Goal: Check status: Check status

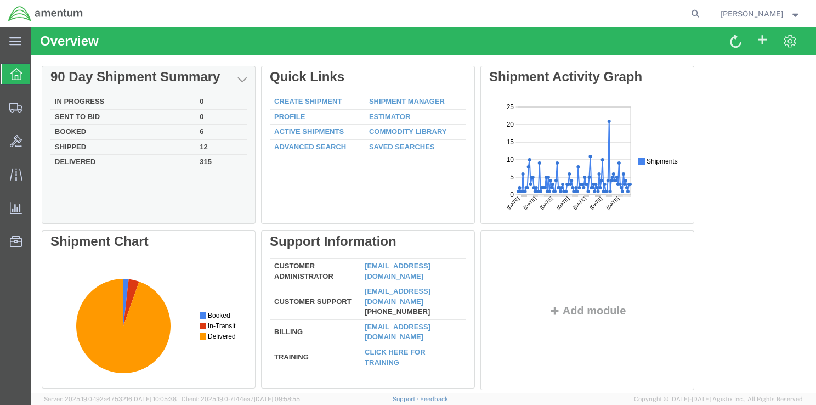
click at [64, 103] on td "In Progress" at bounding box center [122, 101] width 145 height 15
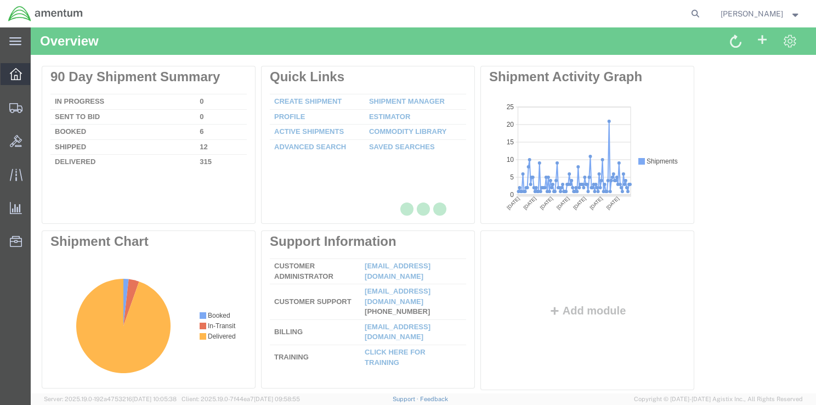
click at [20, 76] on icon at bounding box center [16, 74] width 12 height 12
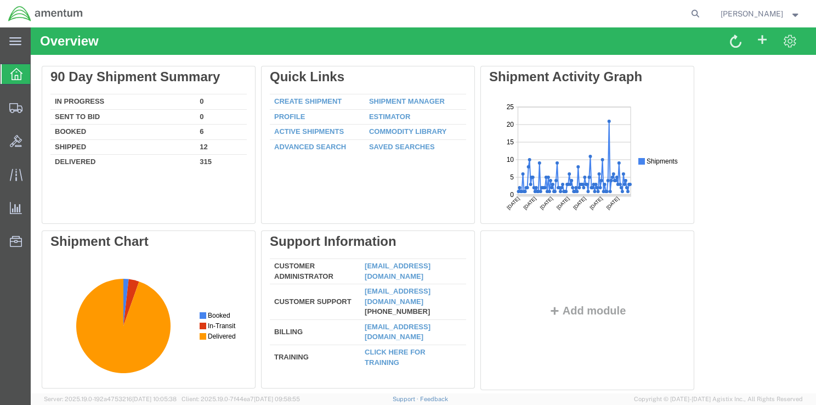
click at [19, 76] on icon at bounding box center [16, 74] width 12 height 12
click at [38, 106] on span "Shipments" at bounding box center [34, 108] width 8 height 22
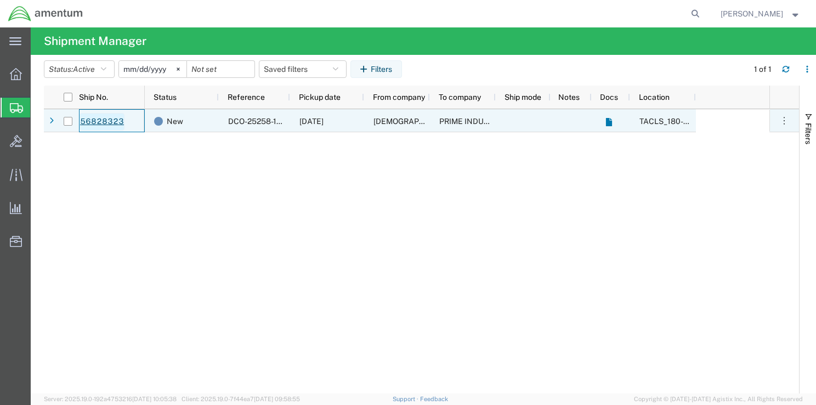
click at [89, 122] on link "56828323" at bounding box center [102, 122] width 45 height 18
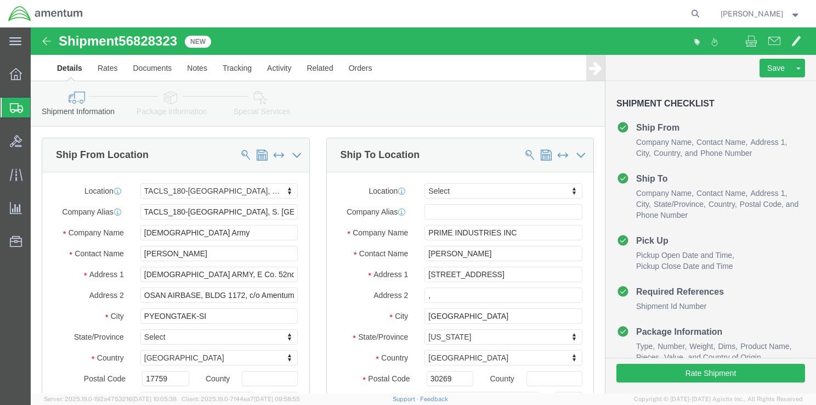
select select "42679"
select select
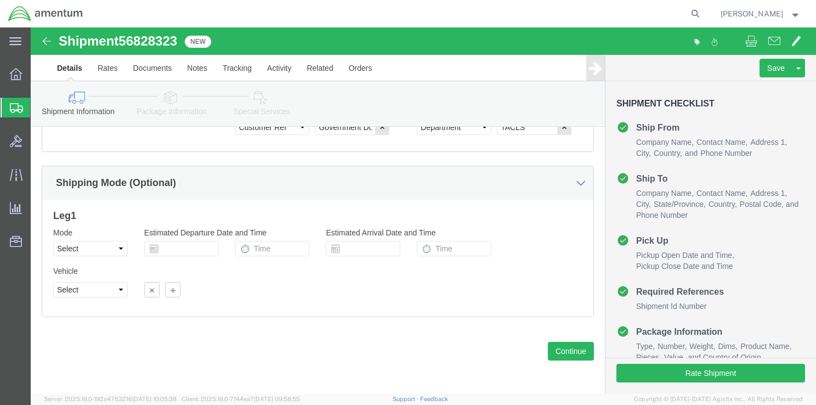
scroll to position [706, 0]
click button "Continue"
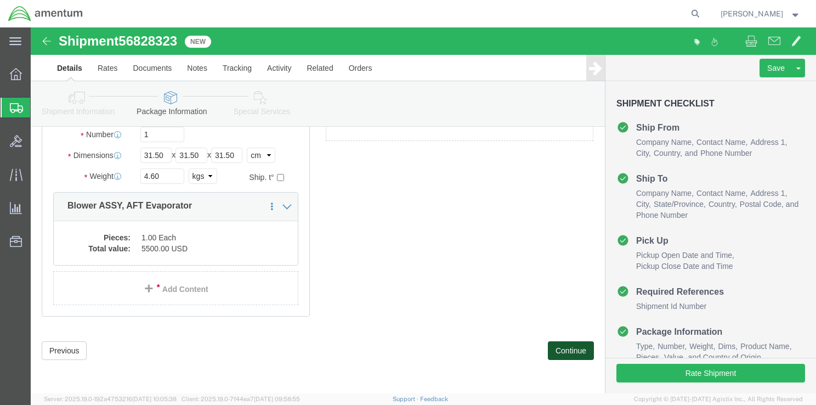
scroll to position [61, 0]
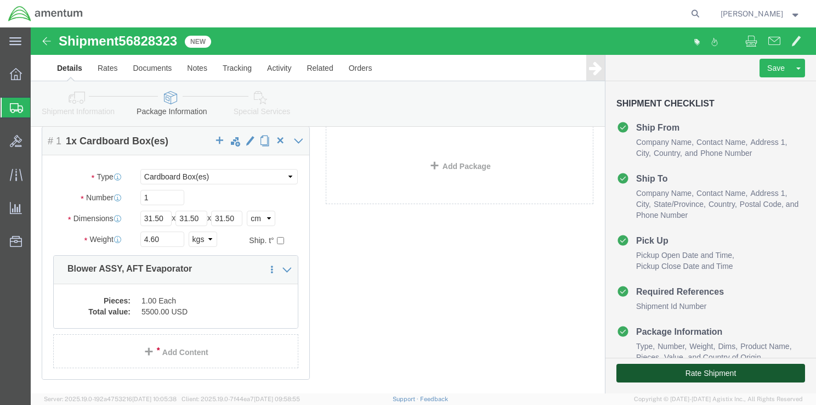
click button "Rate Shipment"
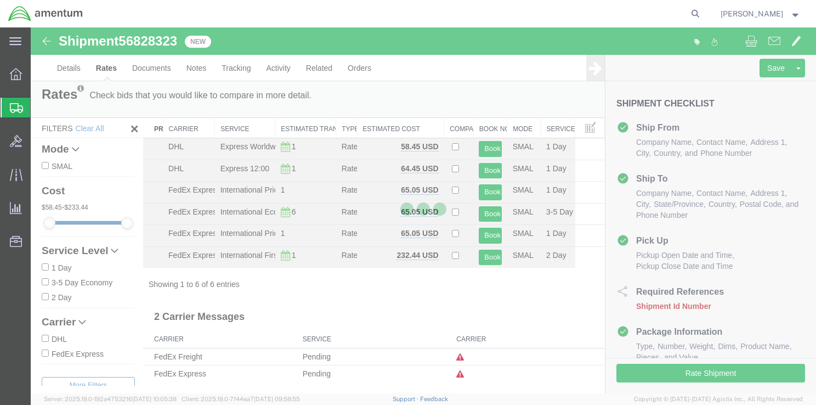
scroll to position [0, 0]
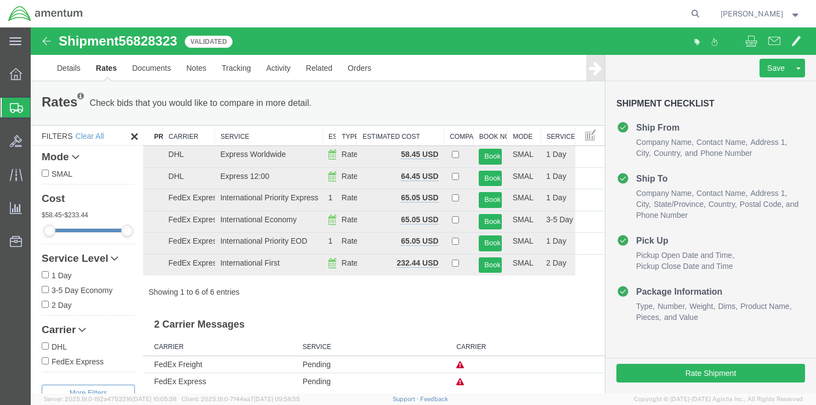
drag, startPoint x: 272, startPoint y: 135, endPoint x: 326, endPoint y: 133, distance: 54.4
click at [326, 133] on div "Search: Preferred Carrier Carrier Service Estimated Transit Type Estimated Cost…" at bounding box center [374, 211] width 462 height 172
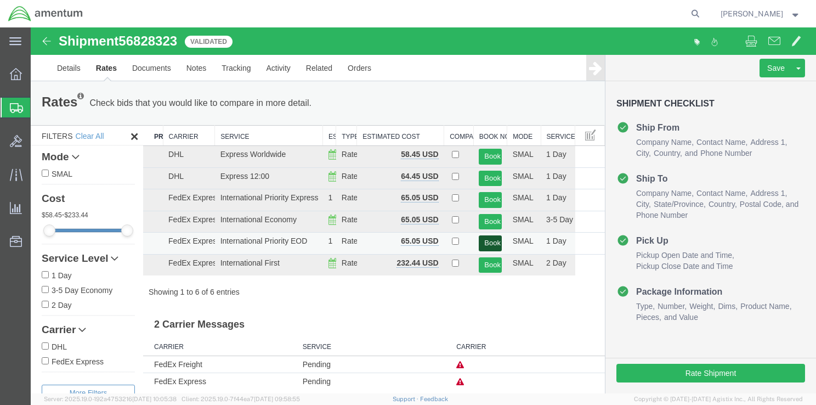
click at [489, 242] on button "Book" at bounding box center [490, 243] width 22 height 16
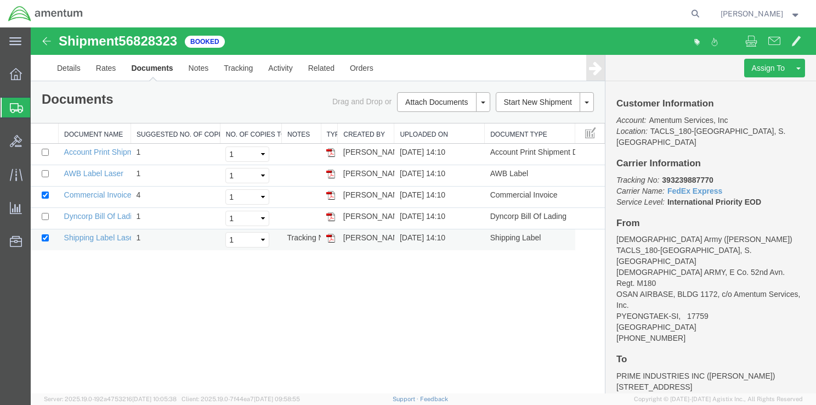
click at [336, 235] on td at bounding box center [329, 239] width 17 height 21
click at [331, 174] on img at bounding box center [330, 173] width 9 height 9
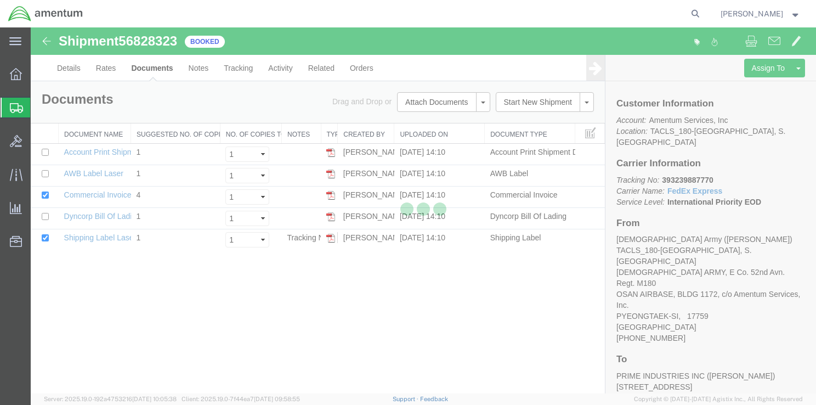
click at [331, 216] on div at bounding box center [423, 210] width 785 height 366
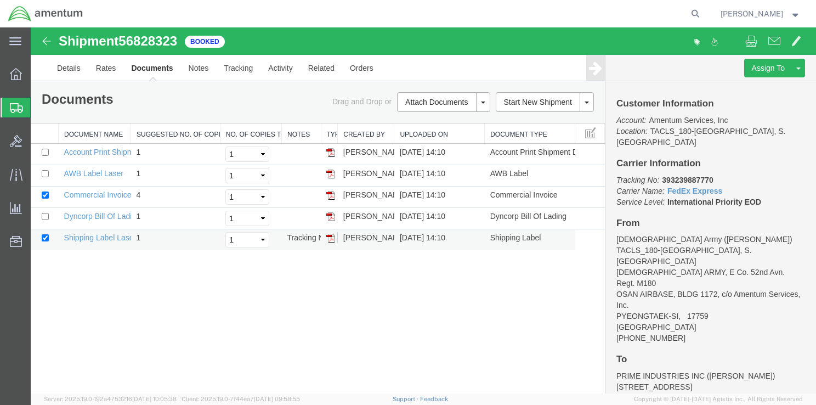
drag, startPoint x: 330, startPoint y: 239, endPoint x: 324, endPoint y: 235, distance: 7.2
click at [330, 239] on img at bounding box center [330, 238] width 9 height 9
drag, startPoint x: 331, startPoint y: 213, endPoint x: 373, endPoint y: 54, distance: 164.4
click at [331, 213] on img at bounding box center [330, 216] width 9 height 9
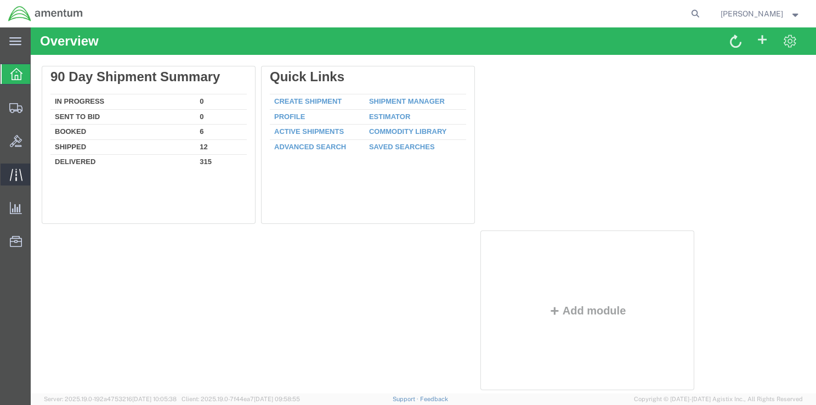
click at [15, 178] on icon at bounding box center [15, 174] width 13 height 12
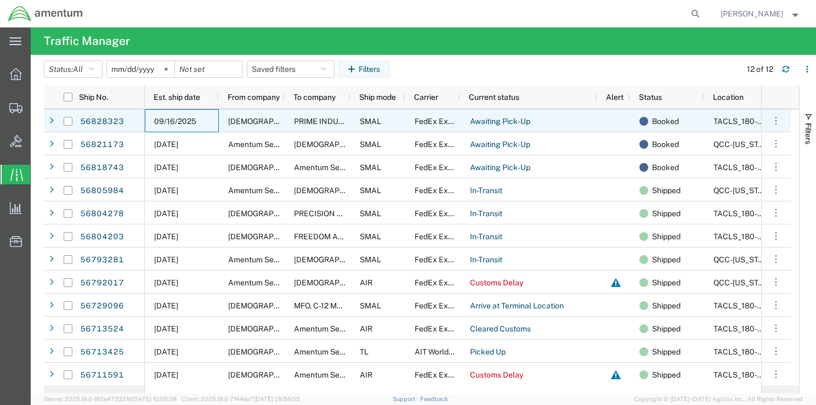
click at [215, 122] on div "09/16/2025" at bounding box center [182, 120] width 74 height 23
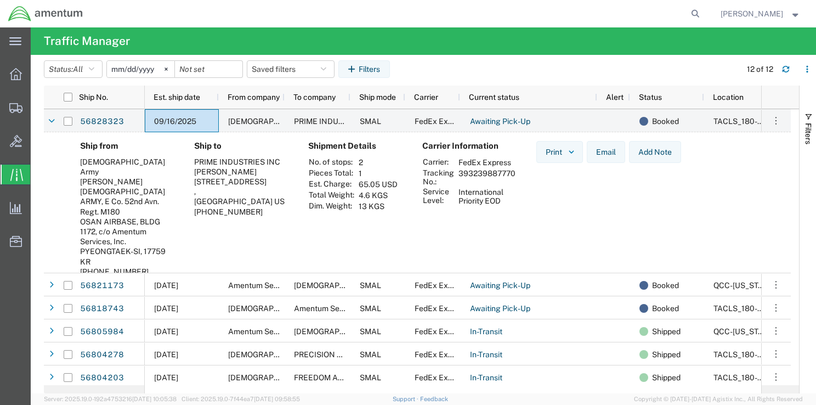
click at [457, 174] on td "393239887770" at bounding box center [487, 177] width 65 height 19
drag, startPoint x: 457, startPoint y: 174, endPoint x: 513, endPoint y: 175, distance: 56.0
click at [513, 175] on td "393239887770" at bounding box center [487, 177] width 65 height 19
copy td "393239887770"
drag, startPoint x: 123, startPoint y: 121, endPoint x: 83, endPoint y: 122, distance: 39.5
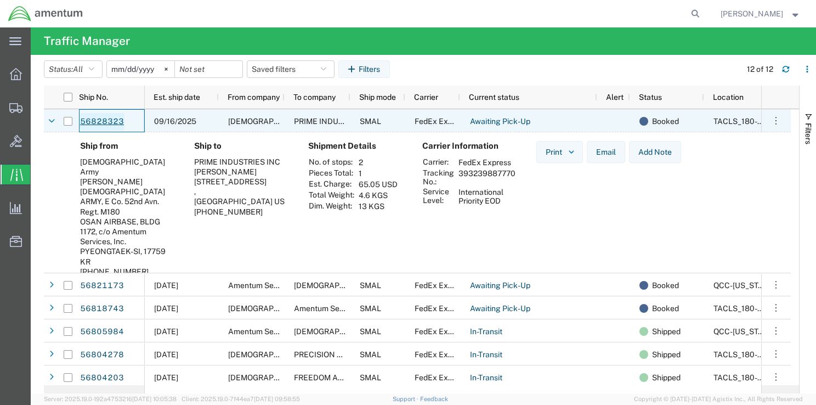
click at [83, 122] on div "56828323" at bounding box center [112, 120] width 66 height 23
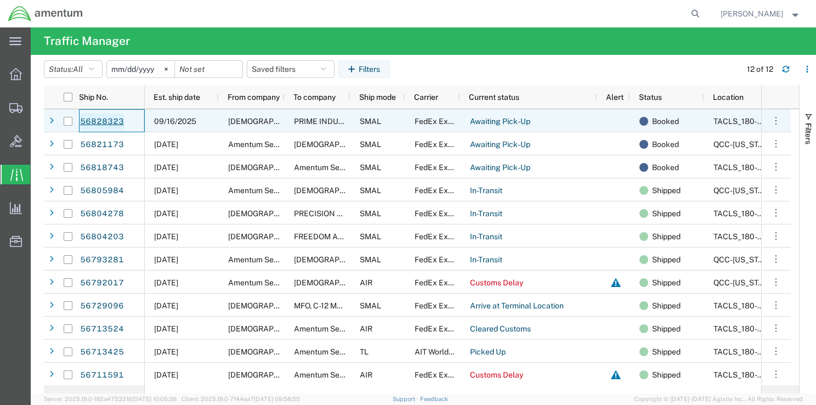
click at [91, 119] on link "56828323" at bounding box center [102, 122] width 45 height 18
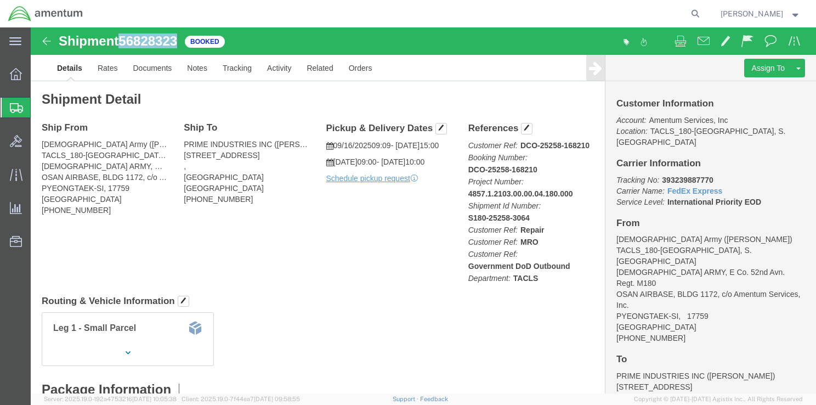
drag, startPoint x: 121, startPoint y: 41, endPoint x: 147, endPoint y: 14, distance: 37.6
click h1 "Shipment 56828323"
copy span "56828323"
